Goal: Navigation & Orientation: Go to known website

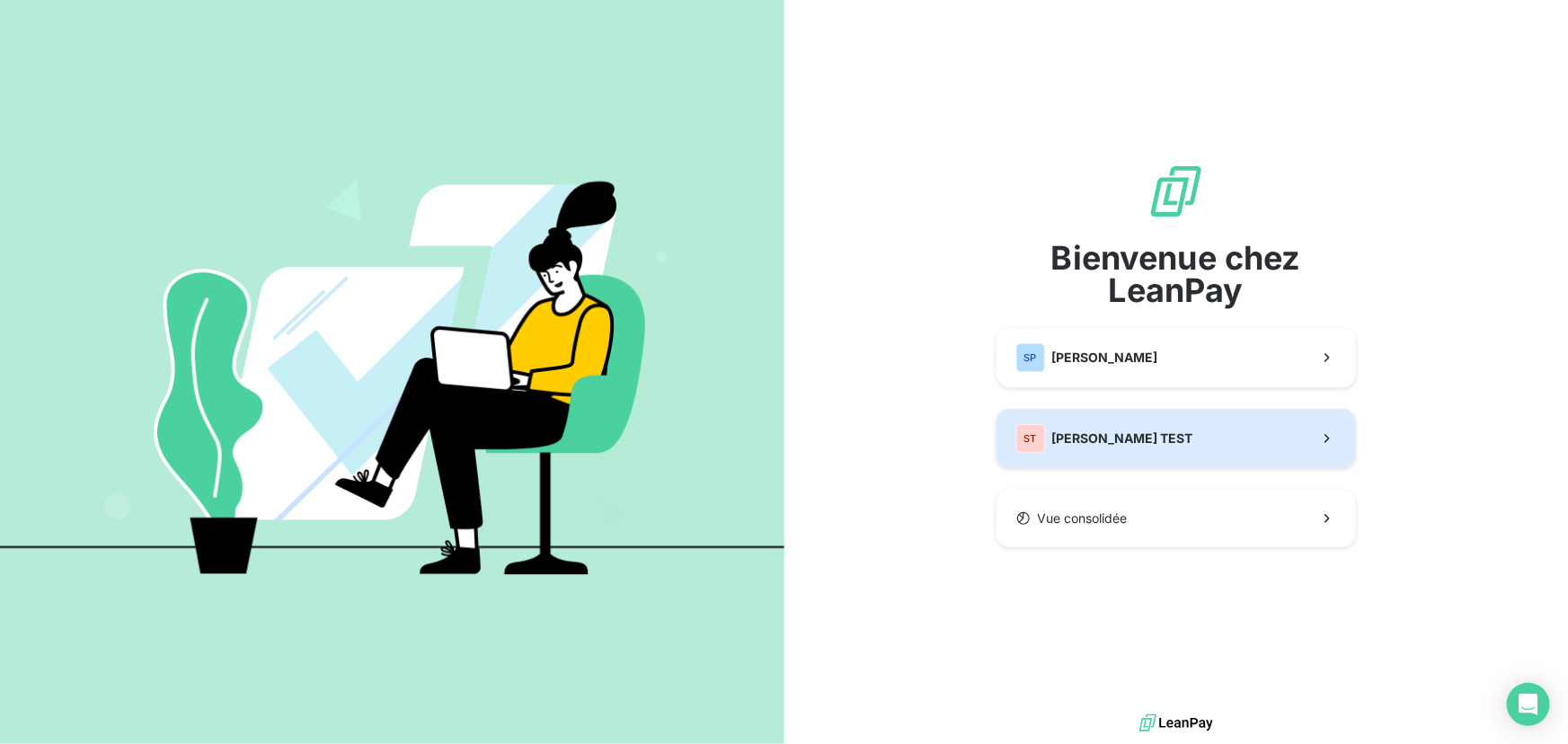
click at [1081, 438] on span "[PERSON_NAME] TEST" at bounding box center [1122, 438] width 141 height 18
